Goal: Task Accomplishment & Management: Complete application form

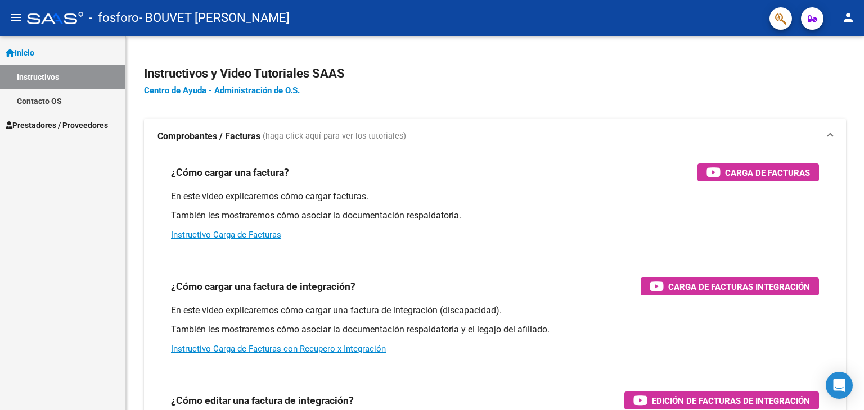
click at [71, 121] on span "Prestadores / Proveedores" at bounding box center [57, 125] width 102 height 12
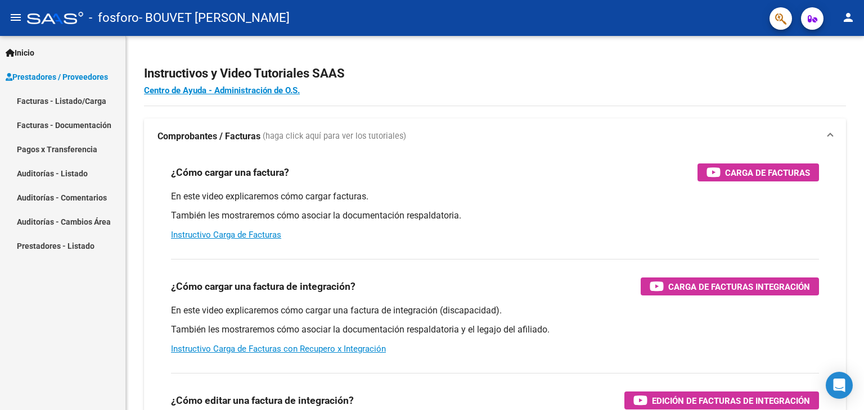
click at [88, 102] on link "Facturas - Listado/Carga" at bounding box center [62, 101] width 125 height 24
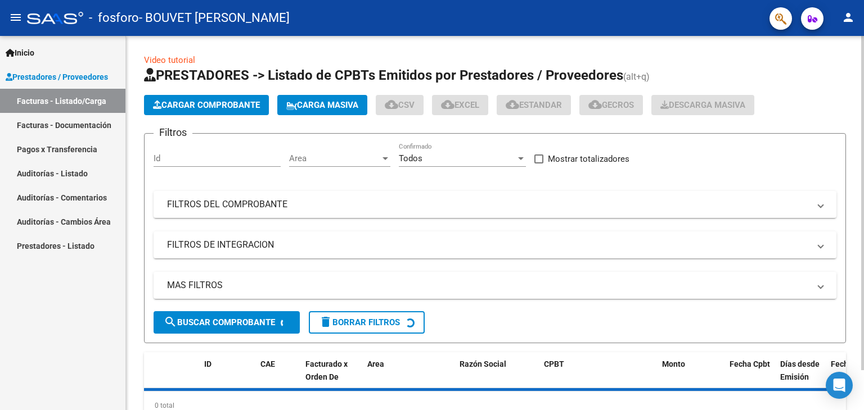
click at [169, 96] on button "Cargar Comprobante" at bounding box center [206, 105] width 125 height 20
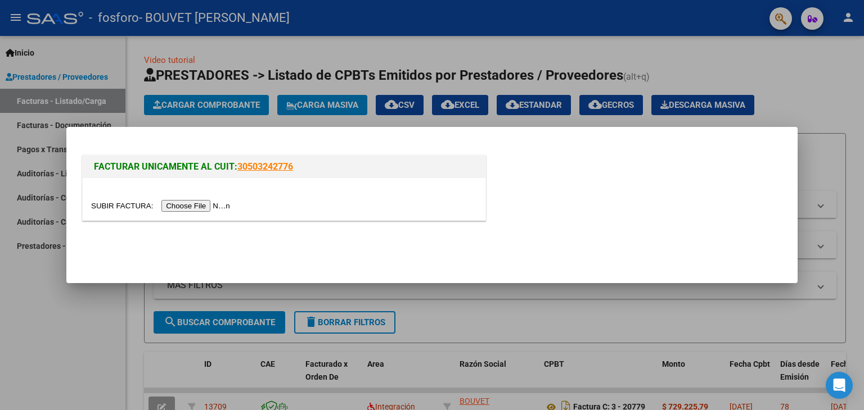
click at [188, 204] on input "file" at bounding box center [162, 206] width 142 height 12
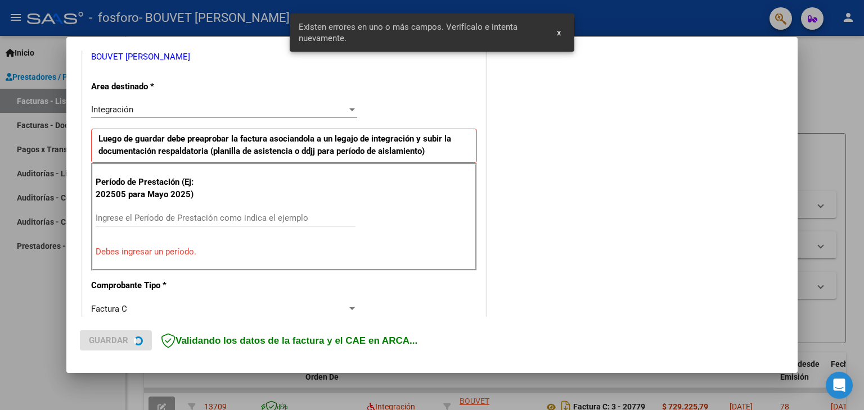
scroll to position [236, 0]
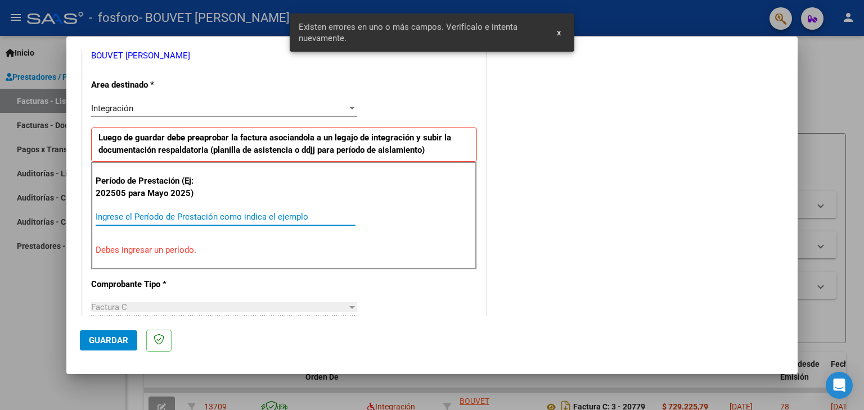
click at [138, 215] on input "Ingrese el Período de Prestación como indica el ejemplo" at bounding box center [226, 217] width 260 height 10
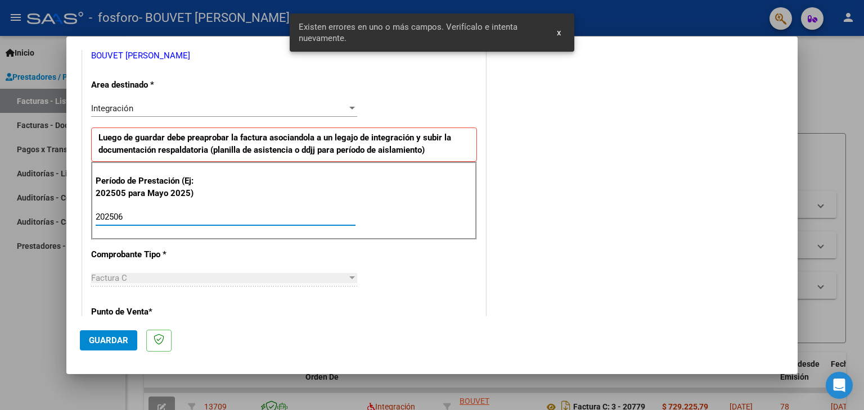
type input "202506"
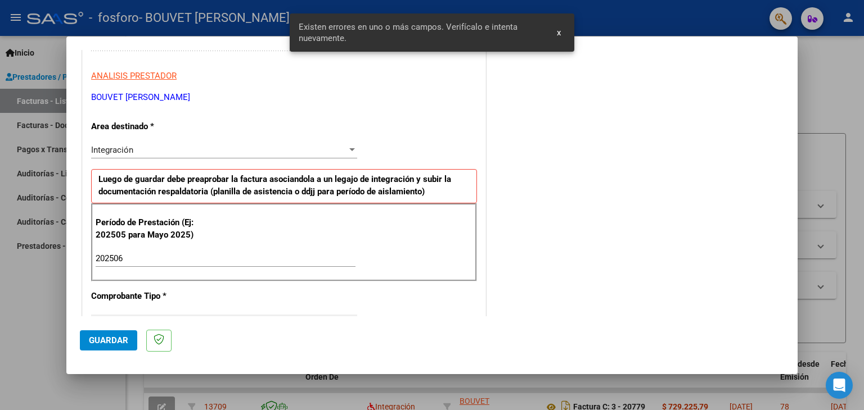
scroll to position [180, 0]
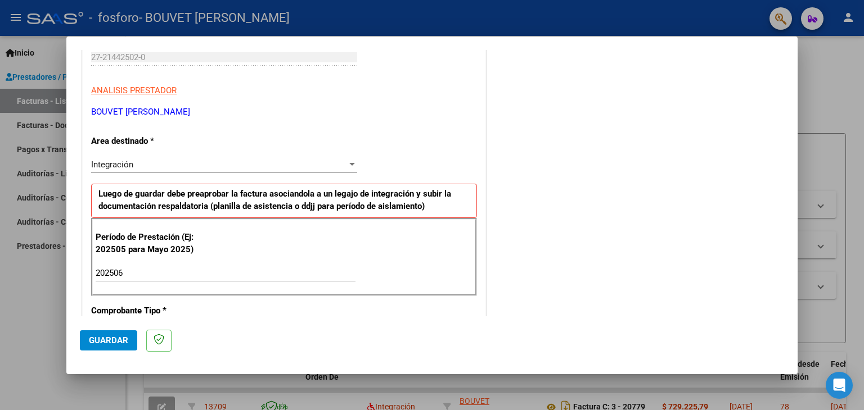
click at [227, 162] on div "Integración" at bounding box center [219, 165] width 256 height 10
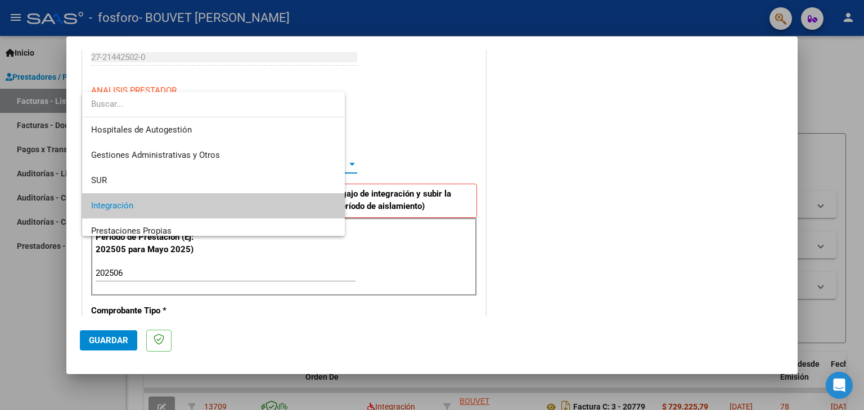
scroll to position [42, 0]
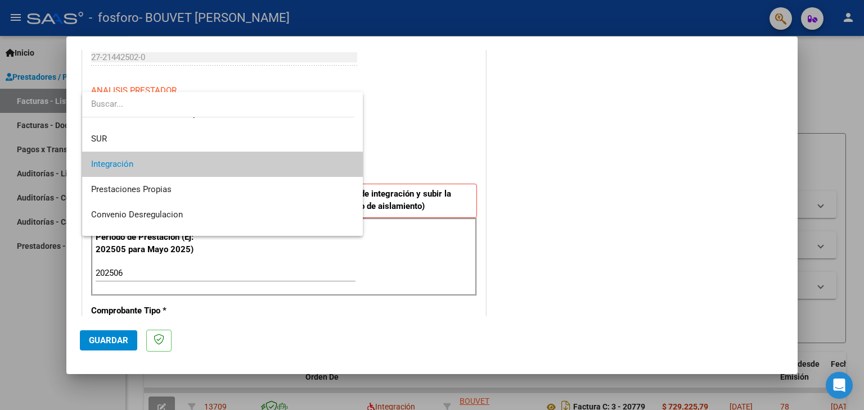
click at [227, 164] on span "Integración" at bounding box center [222, 164] width 263 height 25
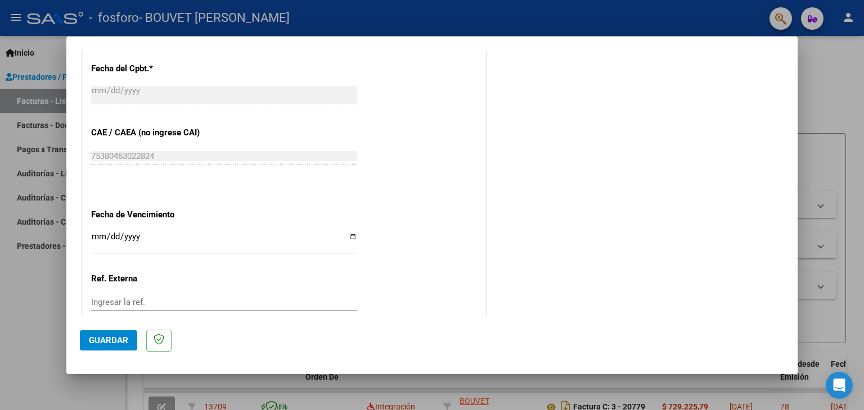
scroll to position [721, 0]
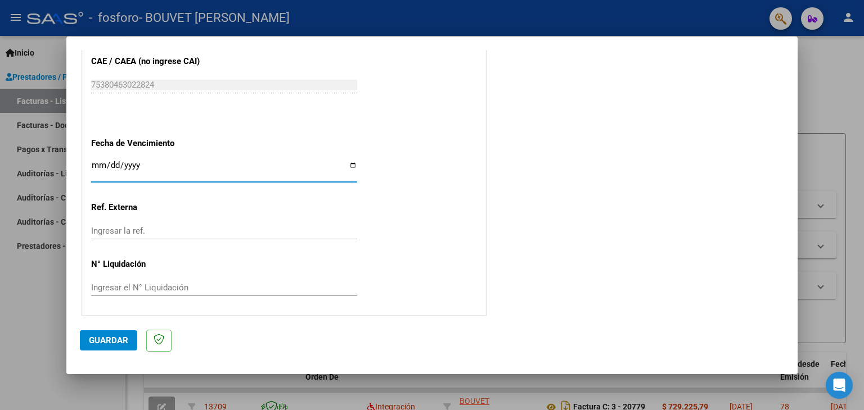
click at [347, 167] on input "Ingresar la fecha" at bounding box center [224, 170] width 266 height 18
type input "[DATE]"
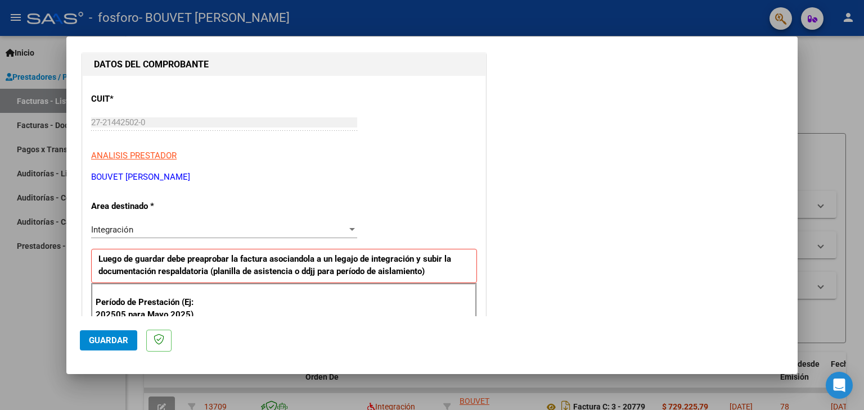
scroll to position [0, 0]
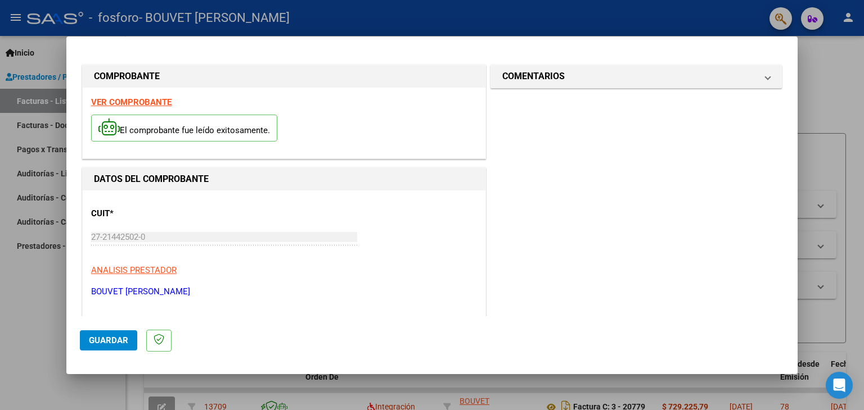
click at [101, 337] on span "Guardar" at bounding box center [108, 341] width 39 height 10
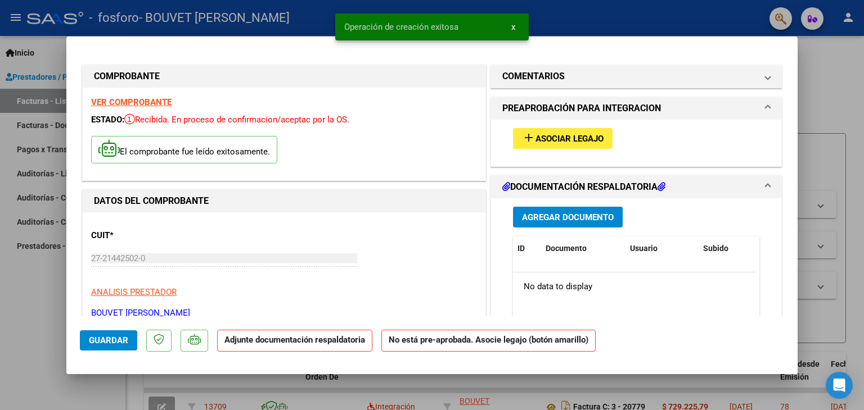
click at [563, 137] on span "Asociar Legajo" at bounding box center [569, 139] width 68 height 10
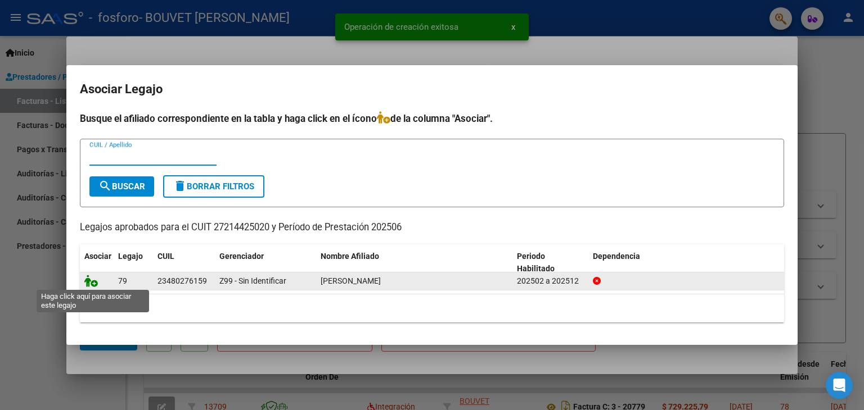
click at [94, 278] on icon at bounding box center [90, 281] width 13 height 12
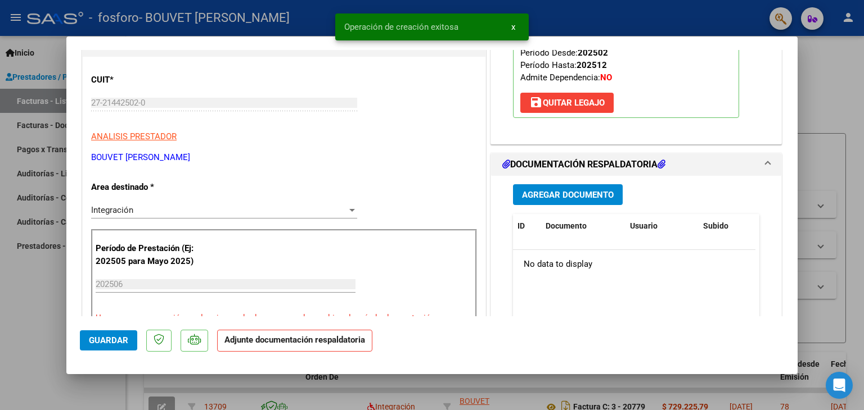
scroll to position [281, 0]
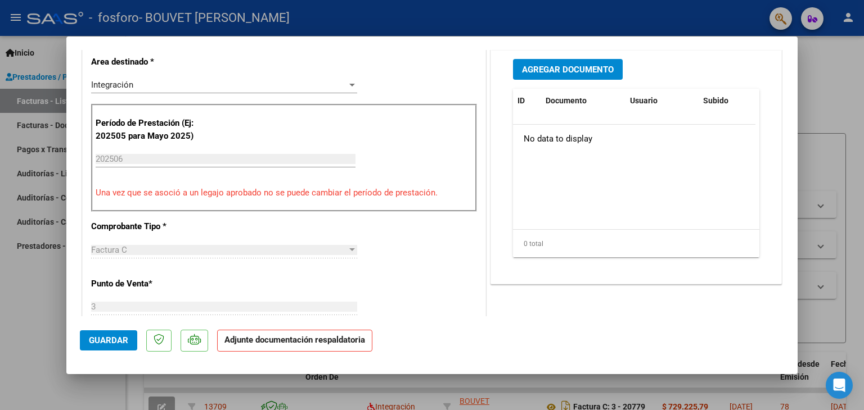
click at [589, 76] on button "Agregar Documento" at bounding box center [568, 69] width 110 height 21
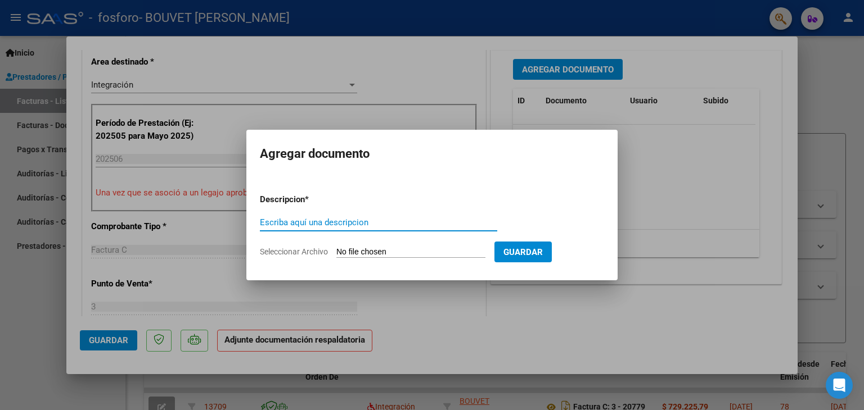
click at [313, 221] on input "Escriba aquí una descripcion" at bounding box center [378, 223] width 237 height 10
type input "ASISTENCIA"
click at [322, 253] on span "Seleccionar Archivo" at bounding box center [294, 251] width 68 height 9
click at [336, 253] on input "Seleccionar Archivo" at bounding box center [410, 252] width 149 height 11
type input "C:\fakepath\Anrriquez [DATE].pdf"
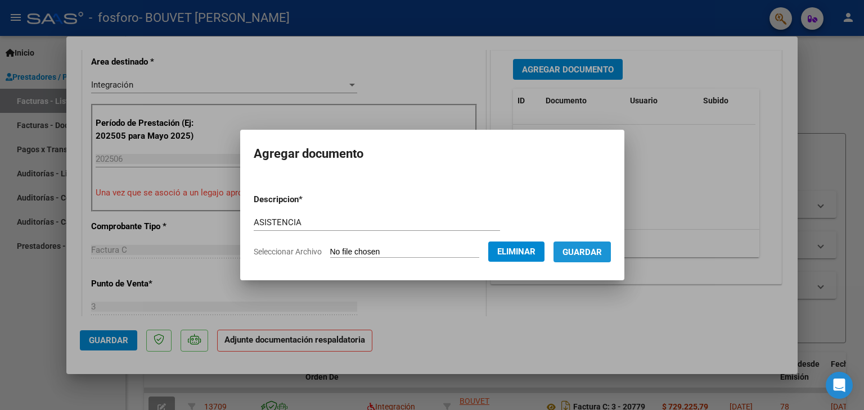
click at [591, 257] on span "Guardar" at bounding box center [581, 252] width 39 height 10
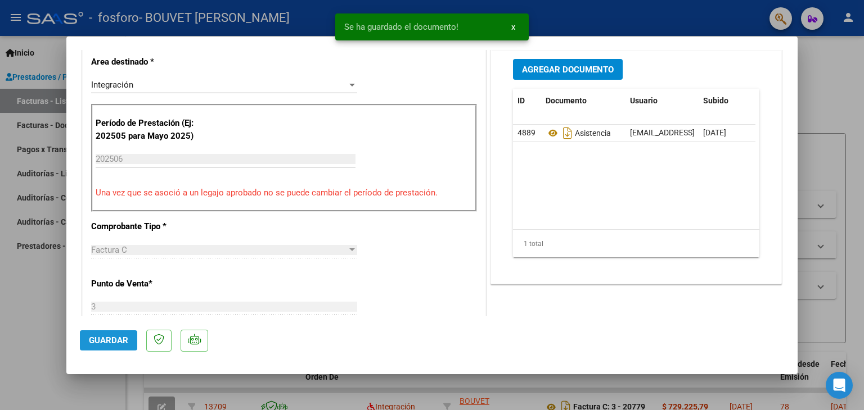
click at [92, 341] on span "Guardar" at bounding box center [108, 341] width 39 height 10
click at [95, 340] on span "Guardar" at bounding box center [108, 341] width 39 height 10
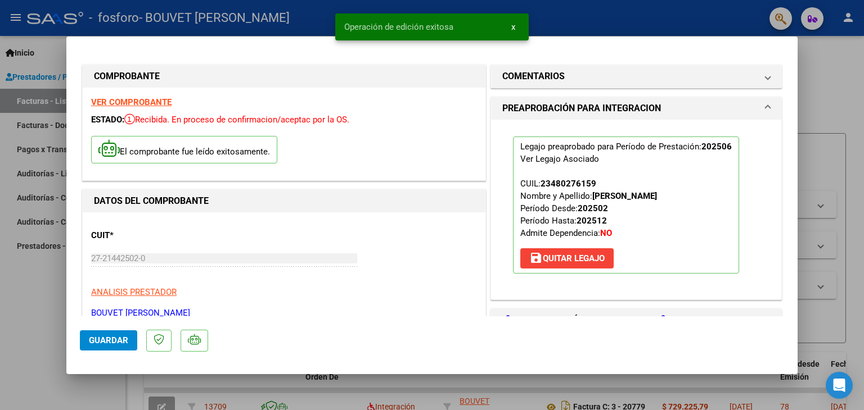
click at [509, 22] on button "x" at bounding box center [513, 27] width 22 height 20
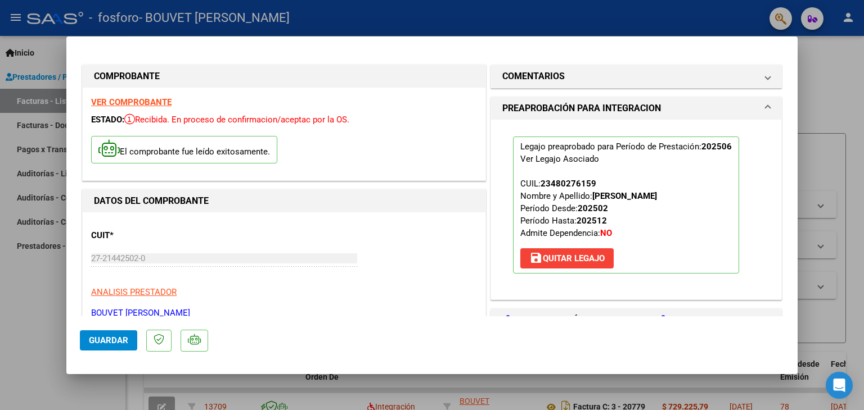
click at [849, 120] on div at bounding box center [432, 205] width 864 height 410
type input "$ 0,00"
